Goal: Task Accomplishment & Management: Use online tool/utility

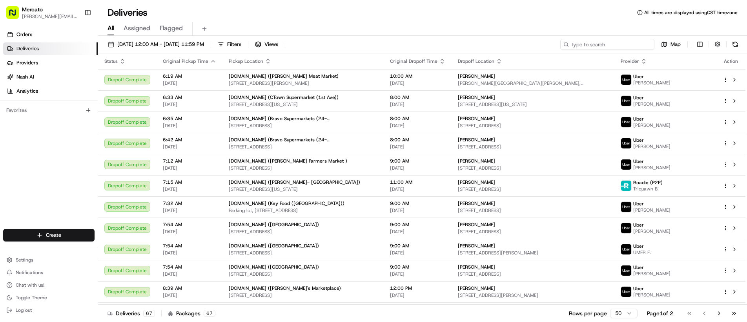
click at [597, 46] on input at bounding box center [608, 44] width 94 height 11
paste input "job_GZCkmf87KoUhyFs4cChWKZ"
type input "job_GZCkmf87KoUhyFs4cChWKZ"
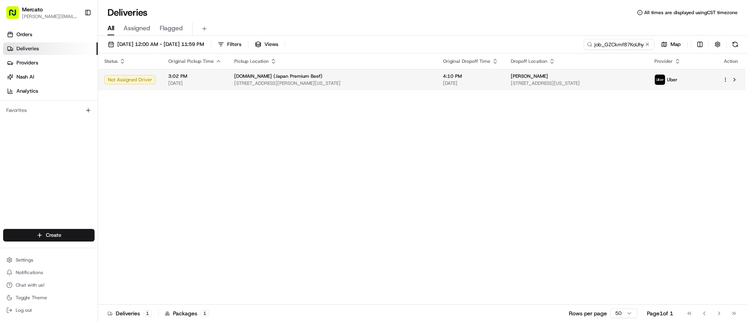
click at [524, 86] on td "Itai Ben-Zaken 222 W 80th St #4e, New York, NY 10024, USA" at bounding box center [577, 79] width 144 height 21
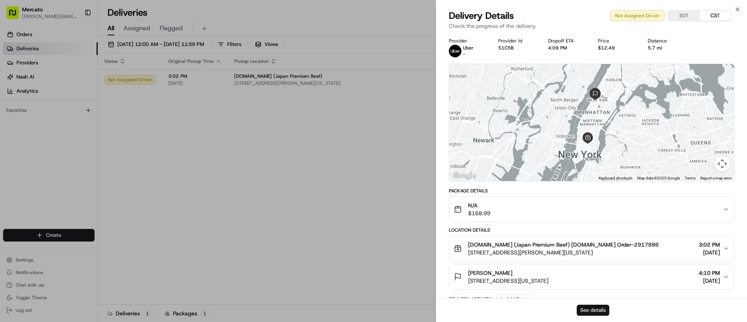
click at [588, 310] on button "See details" at bounding box center [593, 310] width 33 height 11
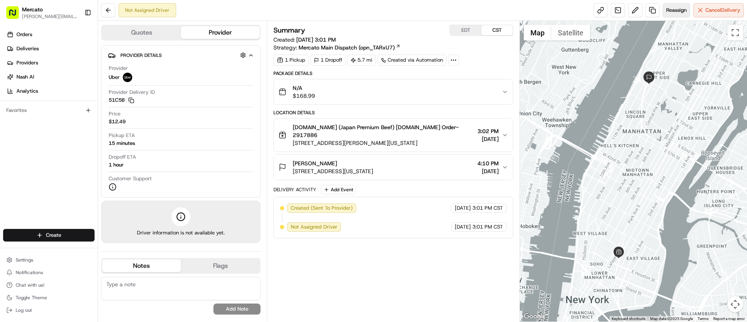
click at [668, 9] on span "Reassign" at bounding box center [677, 10] width 20 height 7
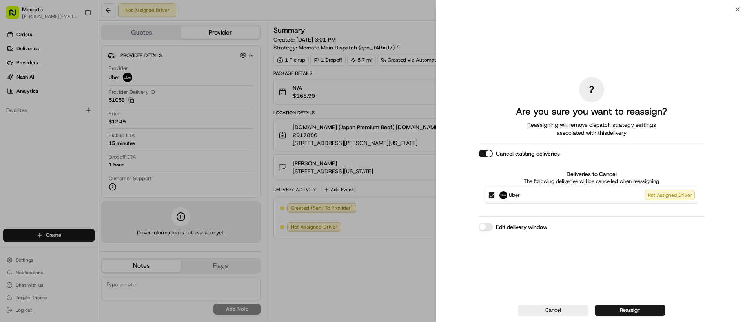
click at [489, 225] on button "Edit delivery window" at bounding box center [486, 227] width 14 height 8
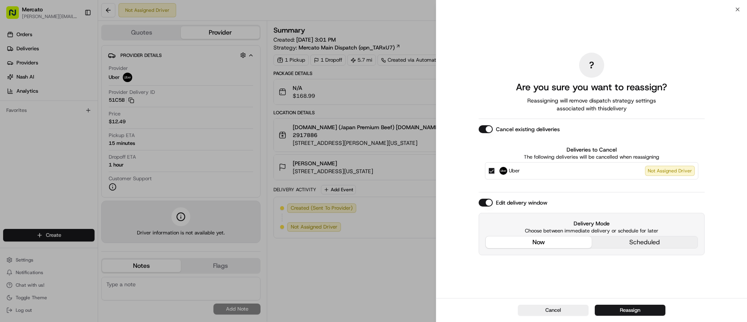
click at [535, 205] on div "Edit delivery window Delivery Mode Choose between immediate delivery or schedul…" at bounding box center [592, 227] width 226 height 57
click at [651, 309] on button "Reassign" at bounding box center [630, 310] width 71 height 11
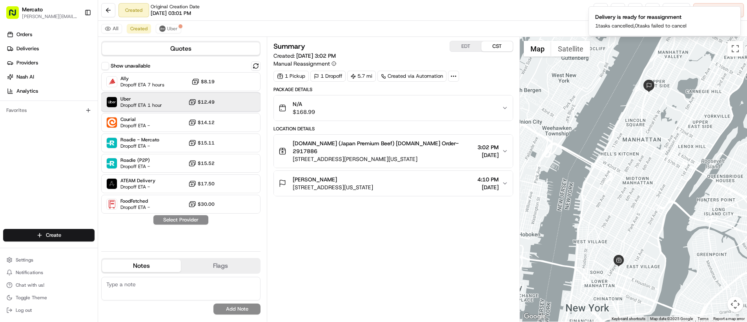
click at [158, 101] on span "Uber" at bounding box center [142, 99] width 42 height 6
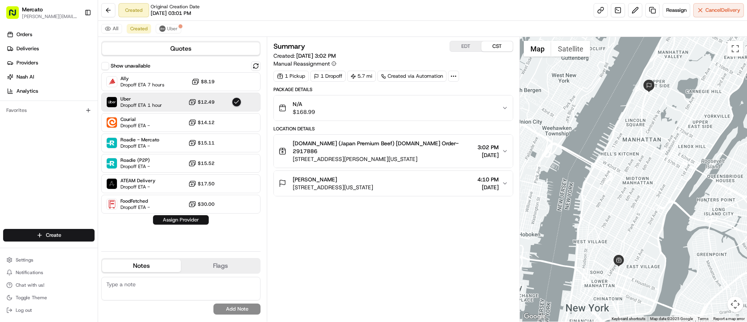
click at [180, 219] on button "Assign Provider" at bounding box center [181, 219] width 56 height 9
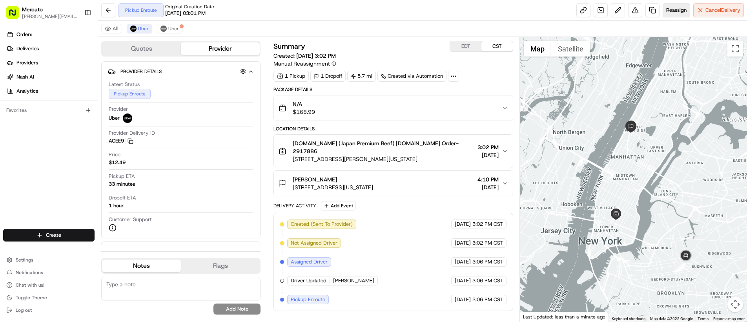
click at [673, 15] on button "Reassign" at bounding box center [676, 10] width 27 height 14
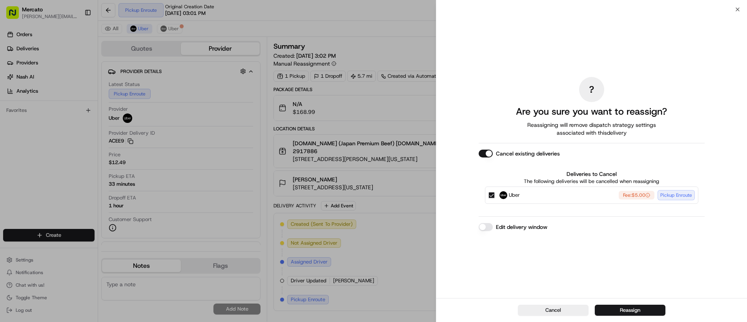
click at [488, 225] on button "Edit delivery window" at bounding box center [486, 227] width 14 height 8
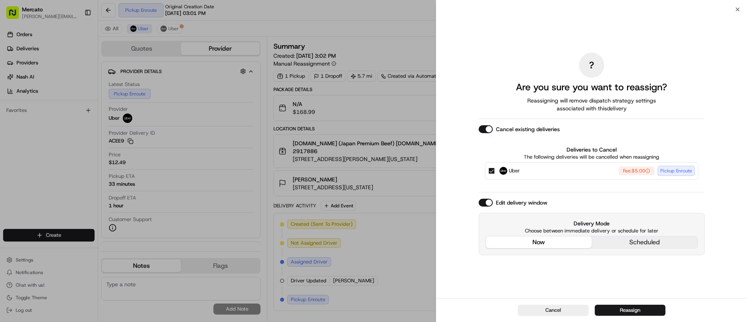
click at [508, 204] on div "Edit delivery window Delivery Mode Choose between immediate delivery or schedul…" at bounding box center [592, 227] width 226 height 57
click at [612, 312] on button "Reassign" at bounding box center [630, 310] width 71 height 11
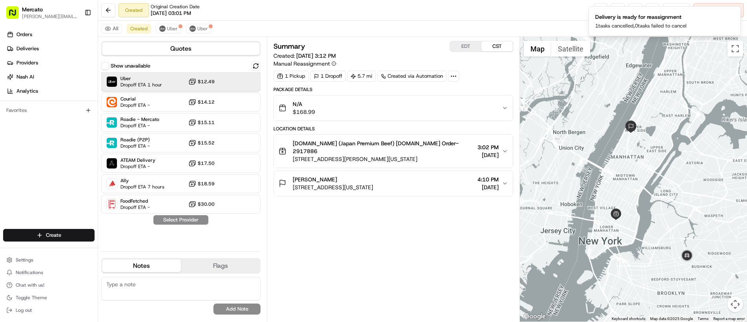
click at [133, 84] on span "Dropoff ETA 1 hour" at bounding box center [142, 85] width 42 height 6
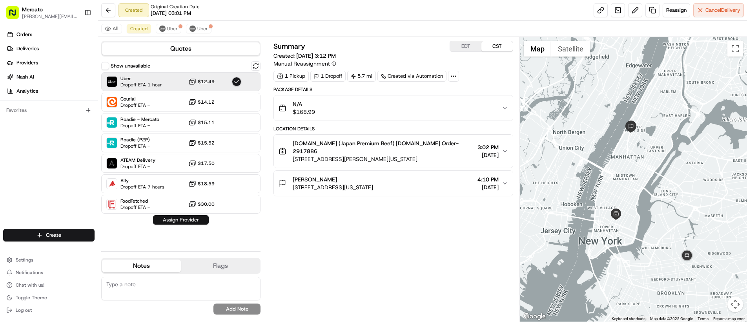
click at [168, 220] on button "Assign Provider" at bounding box center [181, 219] width 56 height 9
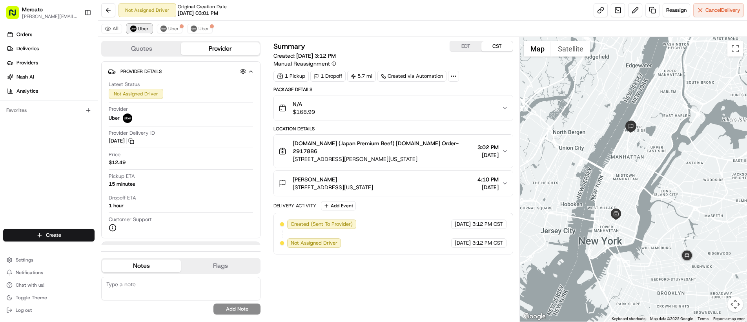
click at [142, 29] on span "Uber" at bounding box center [143, 29] width 11 height 6
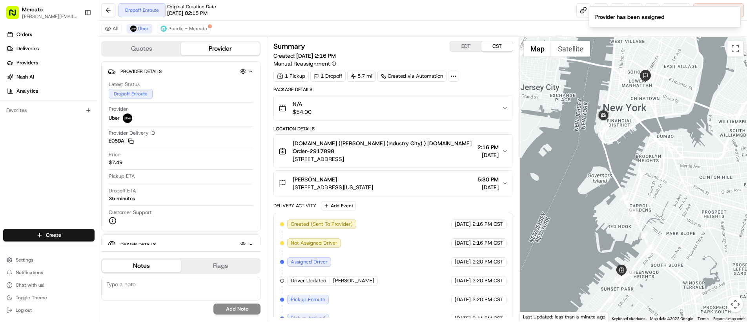
scroll to position [50, 0]
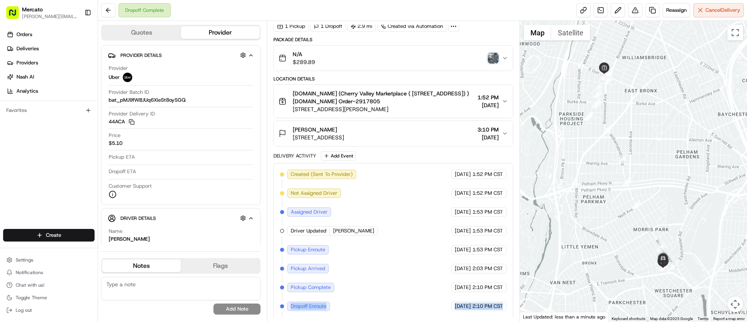
scroll to position [71, 0]
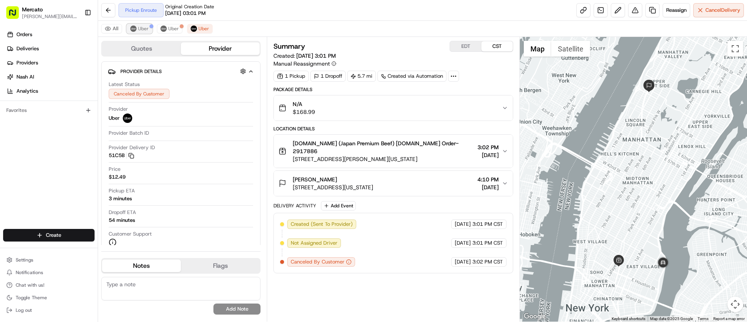
click at [137, 28] on button "Uber" at bounding box center [140, 28] width 26 height 9
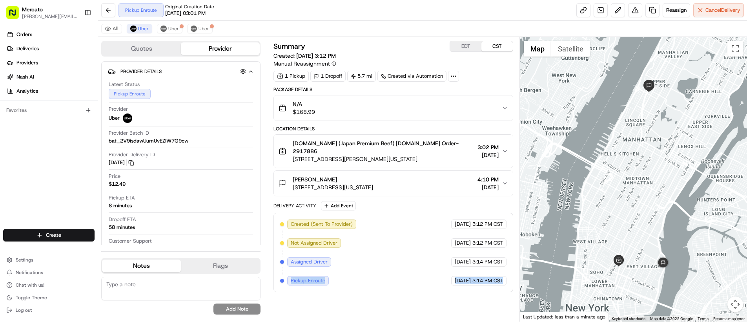
drag, startPoint x: 289, startPoint y: 272, endPoint x: 492, endPoint y: 280, distance: 202.7
click at [492, 280] on div "Created (Sent To Provider) Uber 08/23/2025 3:12 PM CST Not Assigned Driver Uber…" at bounding box center [394, 252] width 240 height 79
copy div "Pickup Enroute Uber 08/23/2025 3:14 PM CST"
click at [584, 5] on link at bounding box center [584, 10] width 14 height 14
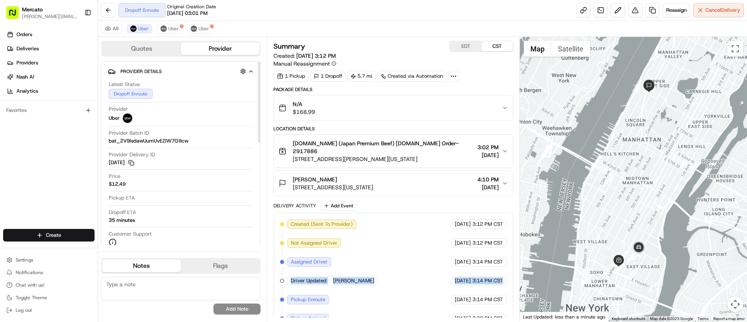
scroll to position [42, 0]
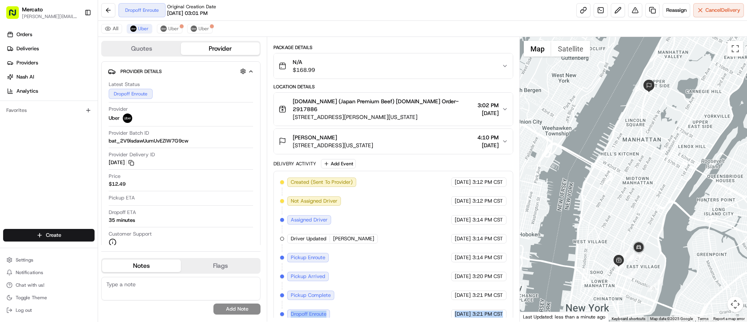
drag, startPoint x: 290, startPoint y: 308, endPoint x: 495, endPoint y: 315, distance: 205.4
click at [495, 315] on div "Created (Sent To Provider) Uber 08/23/2025 3:12 PM CST Not Assigned Driver Uber…" at bounding box center [394, 248] width 240 height 155
copy div "Dropoff Enroute Uber 08/23/2025 3:21 PM CST"
